Goal: Find specific page/section: Find specific page/section

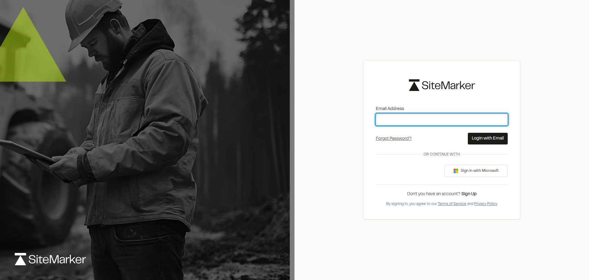
click at [439, 116] on input "Email Address" at bounding box center [442, 120] width 132 height 12
click at [475, 120] on input "Email Address" at bounding box center [442, 120] width 132 height 12
type input "**********"
click at [475, 140] on button "Login with Email" at bounding box center [488, 139] width 40 height 12
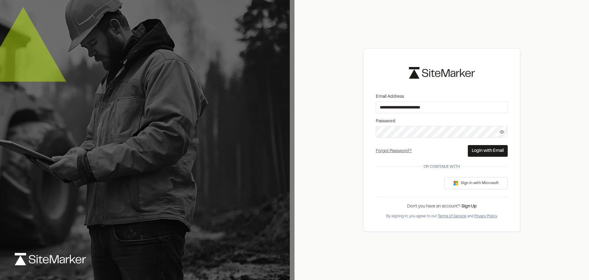
click at [485, 150] on button "Login with Email" at bounding box center [488, 151] width 40 height 12
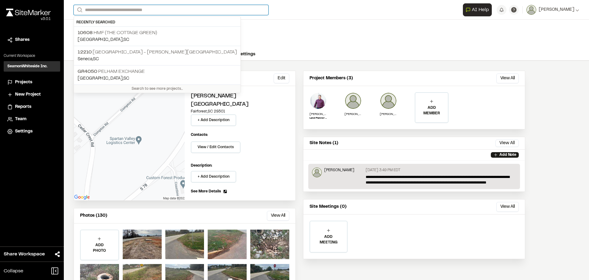
click at [150, 11] on input "Search" at bounding box center [171, 10] width 195 height 10
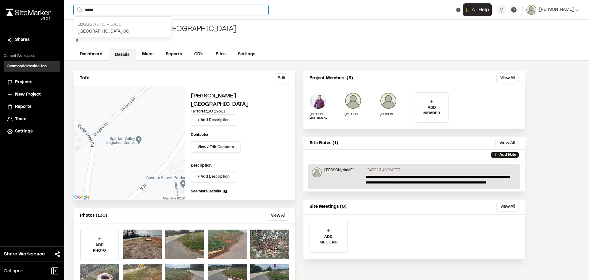
type input "*****"
click at [107, 22] on p "[STREET_ADDRESS]" at bounding box center [123, 24] width 90 height 7
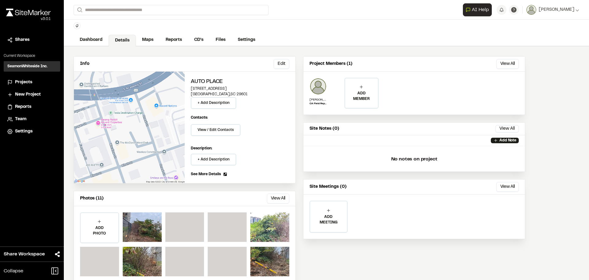
scroll to position [27, 0]
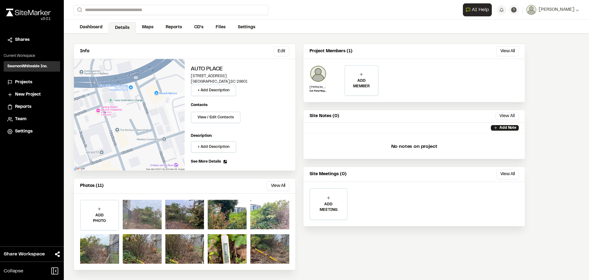
click at [142, 209] on div at bounding box center [142, 214] width 39 height 29
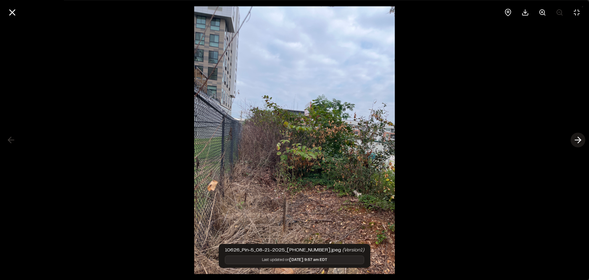
click at [578, 141] on icon at bounding box center [578, 140] width 10 height 10
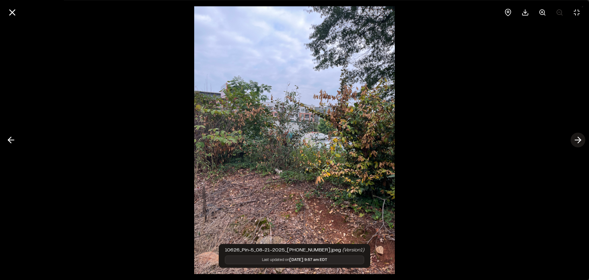
click at [578, 141] on icon at bounding box center [578, 140] width 10 height 10
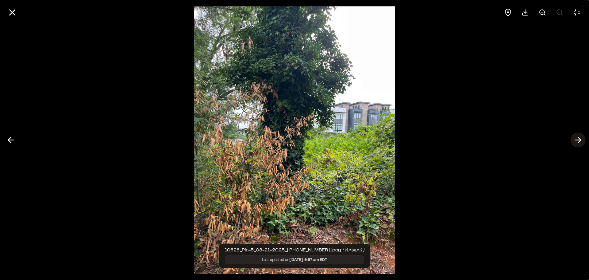
click at [578, 141] on icon at bounding box center [578, 140] width 10 height 10
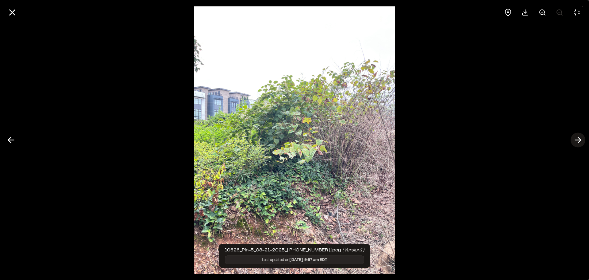
click at [578, 141] on icon at bounding box center [578, 140] width 10 height 10
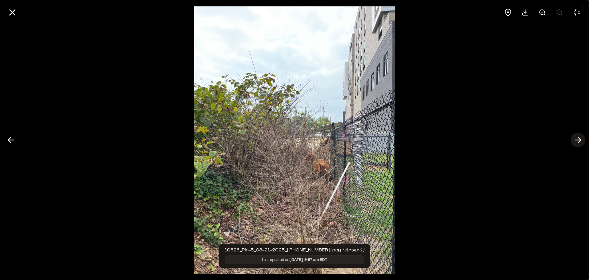
click at [578, 141] on icon at bounding box center [578, 140] width 10 height 10
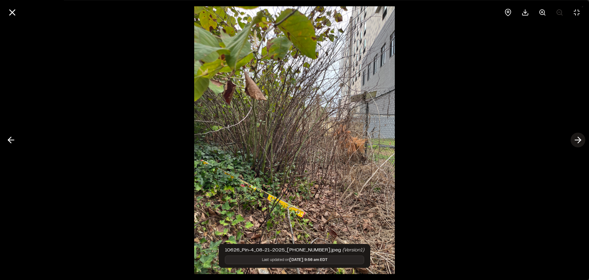
click at [578, 141] on icon at bounding box center [578, 140] width 10 height 10
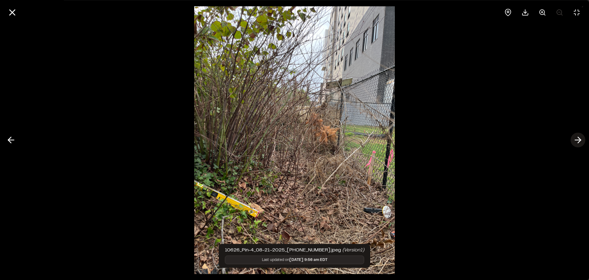
click at [578, 141] on icon at bounding box center [578, 140] width 10 height 10
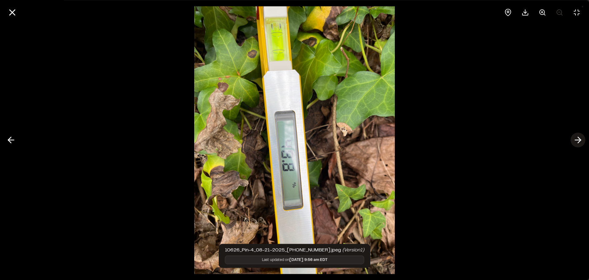
click at [578, 141] on icon at bounding box center [578, 140] width 10 height 10
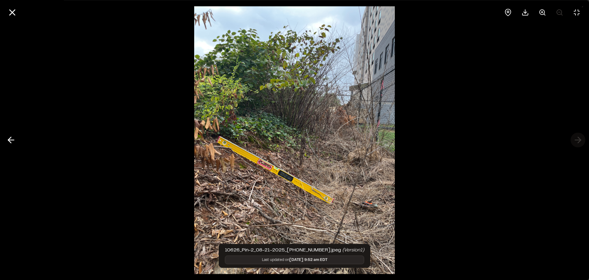
click at [578, 141] on div at bounding box center [294, 140] width 589 height 280
click at [577, 140] on div at bounding box center [294, 140] width 589 height 280
click at [15, 13] on icon at bounding box center [12, 12] width 10 height 10
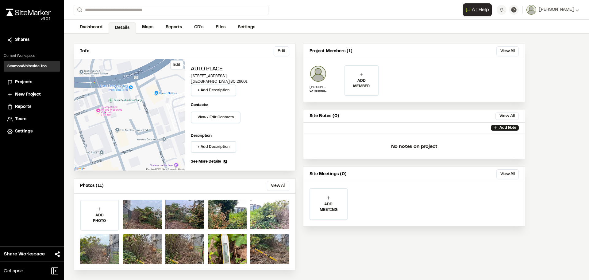
click at [150, 116] on div "Edit" at bounding box center [129, 114] width 111 height 111
click at [147, 24] on link "Maps" at bounding box center [148, 28] width 24 height 12
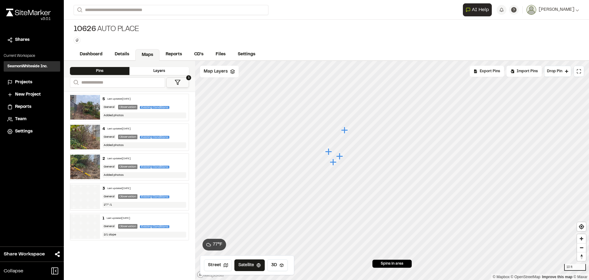
click at [345, 130] on icon "Map marker" at bounding box center [344, 129] width 7 height 7
click at [381, 167] on icon "Map marker" at bounding box center [379, 166] width 7 height 7
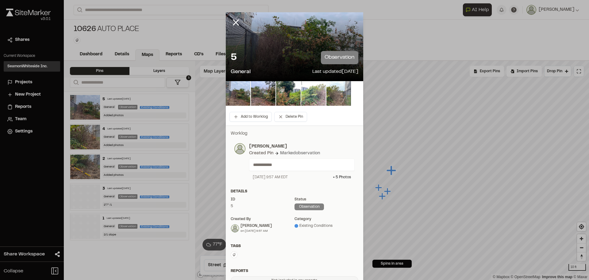
click at [262, 60] on div "5 observation" at bounding box center [295, 57] width 128 height 13
click at [272, 61] on div "5 observation" at bounding box center [295, 57] width 128 height 13
click at [234, 23] on icon at bounding box center [236, 22] width 10 height 10
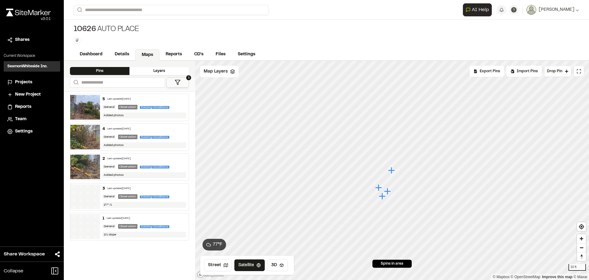
click at [86, 103] on img at bounding box center [85, 107] width 30 height 25
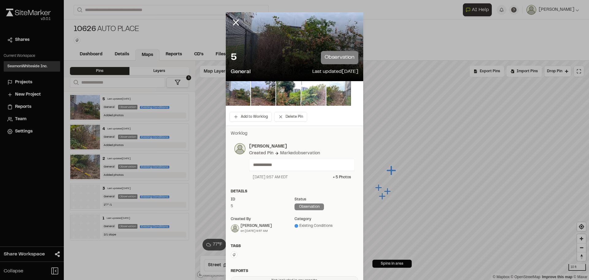
click at [277, 44] on div at bounding box center [295, 46] width 138 height 69
click at [230, 96] on img at bounding box center [238, 93] width 25 height 25
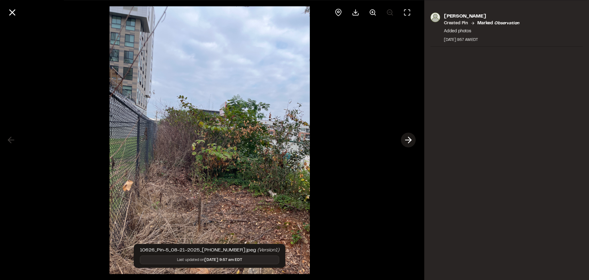
click at [406, 142] on icon at bounding box center [409, 140] width 10 height 10
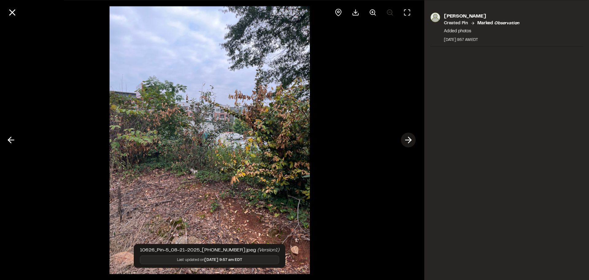
click at [406, 142] on icon at bounding box center [409, 140] width 10 height 10
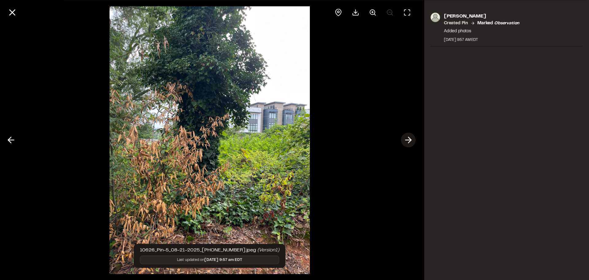
click at [406, 142] on icon at bounding box center [409, 140] width 10 height 10
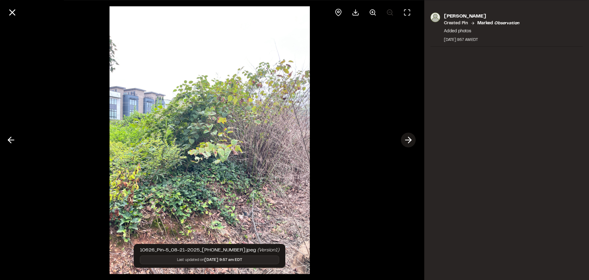
click at [406, 142] on icon at bounding box center [409, 140] width 10 height 10
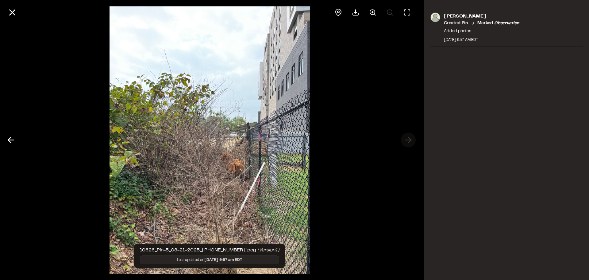
click at [406, 142] on div at bounding box center [210, 140] width 420 height 280
click at [15, 10] on icon at bounding box center [12, 12] width 10 height 10
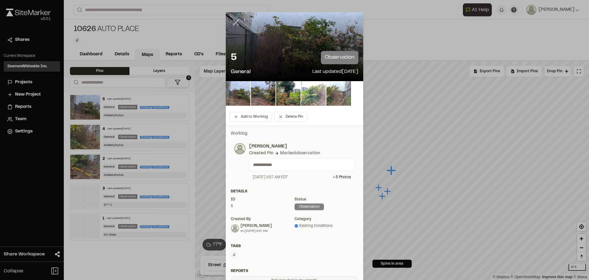
click at [234, 22] on line at bounding box center [236, 22] width 5 height 5
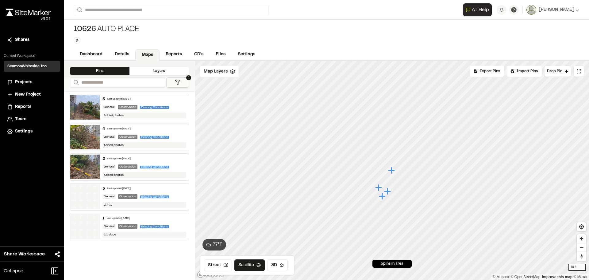
click at [83, 134] on img at bounding box center [85, 137] width 30 height 25
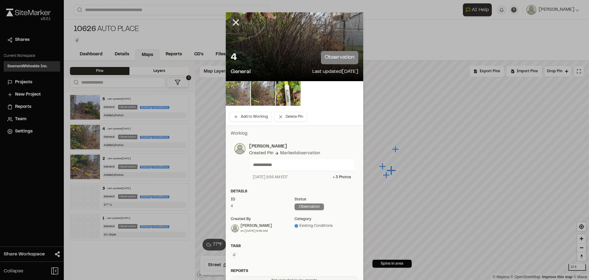
click at [235, 95] on img at bounding box center [238, 93] width 25 height 25
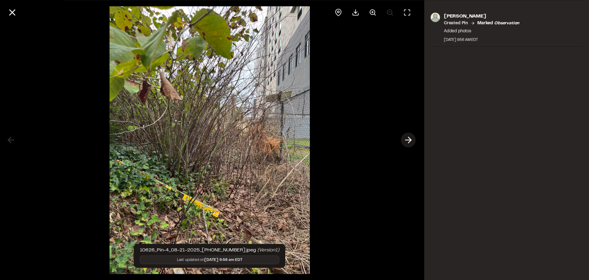
click at [407, 142] on icon at bounding box center [409, 140] width 10 height 10
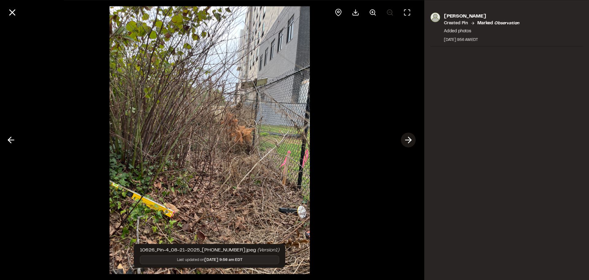
click at [407, 142] on icon at bounding box center [409, 140] width 10 height 10
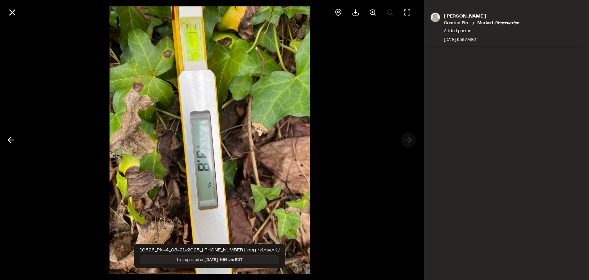
click at [407, 142] on div at bounding box center [210, 140] width 420 height 280
click at [10, 10] on line at bounding box center [12, 12] width 5 height 5
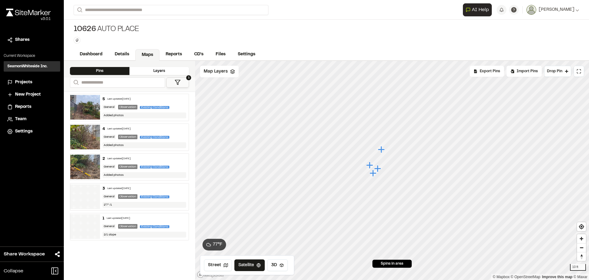
click at [160, 187] on div "3 Last updated [DATE]" at bounding box center [145, 189] width 84 height 6
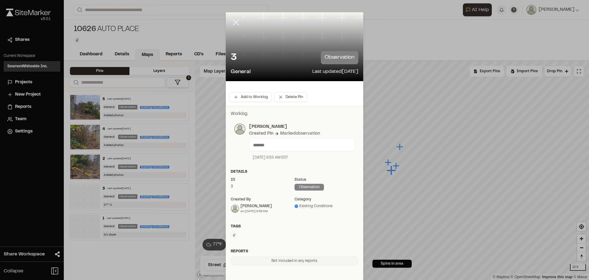
click at [234, 22] on line at bounding box center [236, 22] width 5 height 5
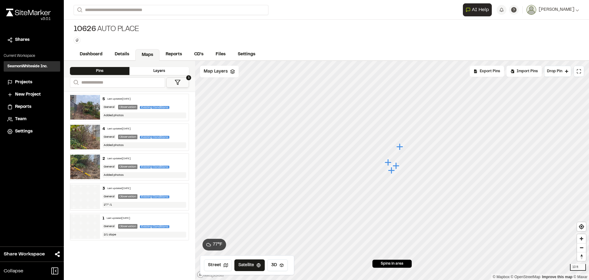
click at [172, 71] on div "Layers" at bounding box center [160, 71] width 60 height 8
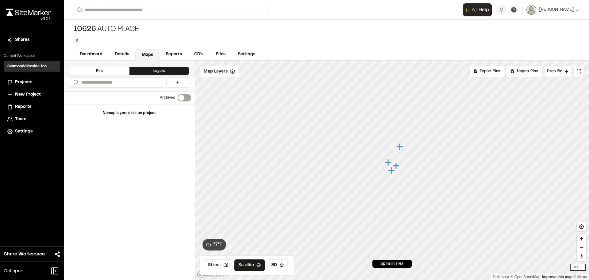
click at [175, 61] on div "Pins Layers" at bounding box center [129, 69] width 131 height 17
click at [177, 56] on link "Reports" at bounding box center [174, 55] width 29 height 12
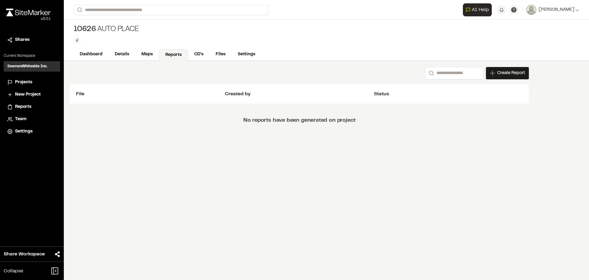
click at [207, 62] on div "Search Create Report New Report | [STREET_ADDRESS] What type of Report do you w…" at bounding box center [299, 102] width 471 height 82
click at [199, 56] on link "CD's" at bounding box center [199, 55] width 22 height 12
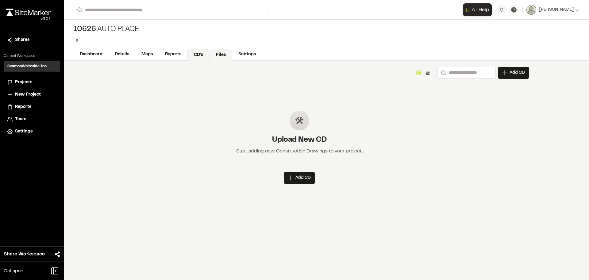
click at [220, 55] on link "Files" at bounding box center [221, 55] width 23 height 12
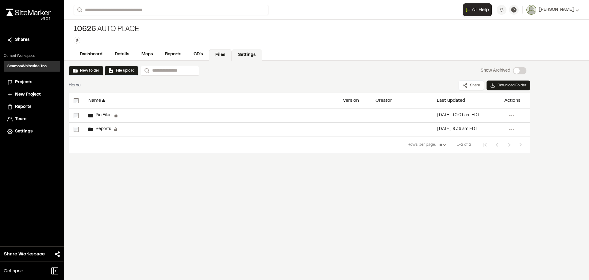
click at [237, 52] on link "Settings" at bounding box center [247, 55] width 30 height 12
